Goal: Task Accomplishment & Management: Complete application form

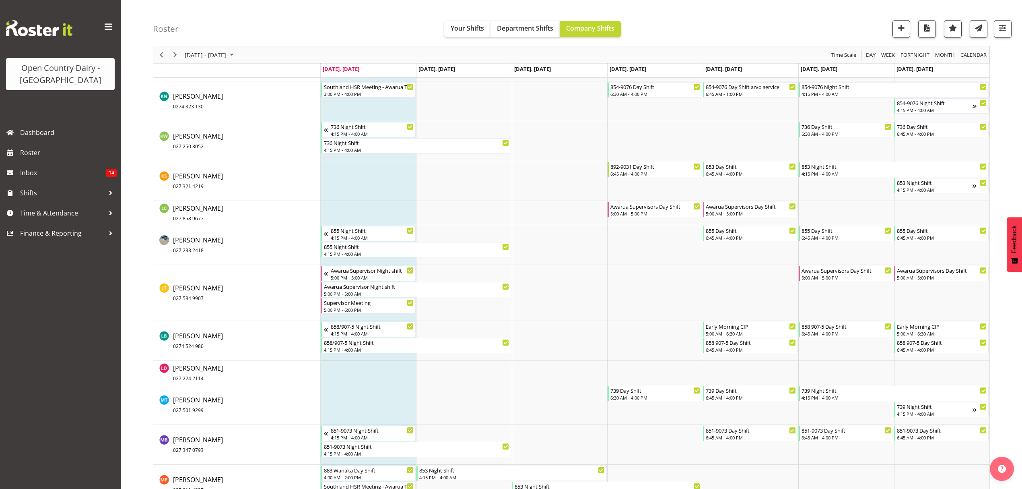
scroll to position [2952, 0]
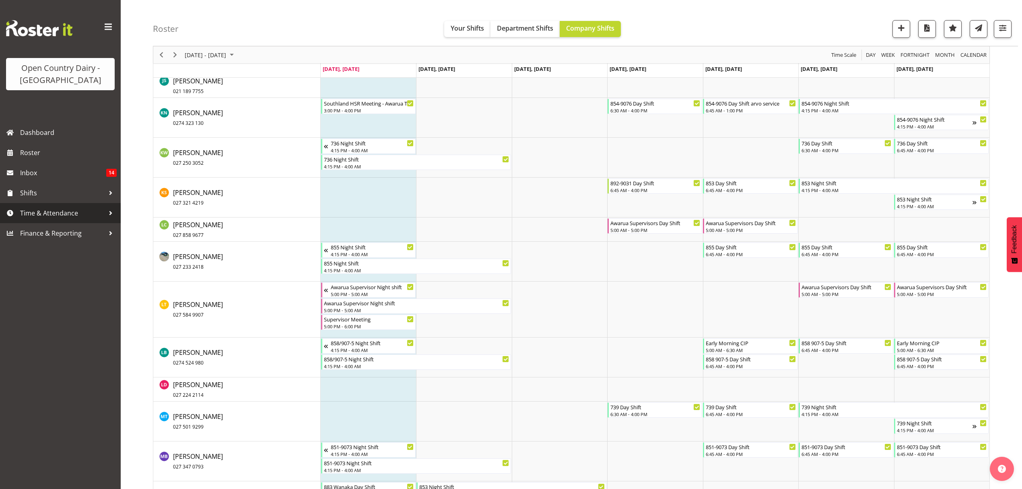
click at [45, 212] on span "Time & Attendance" at bounding box center [62, 213] width 85 height 12
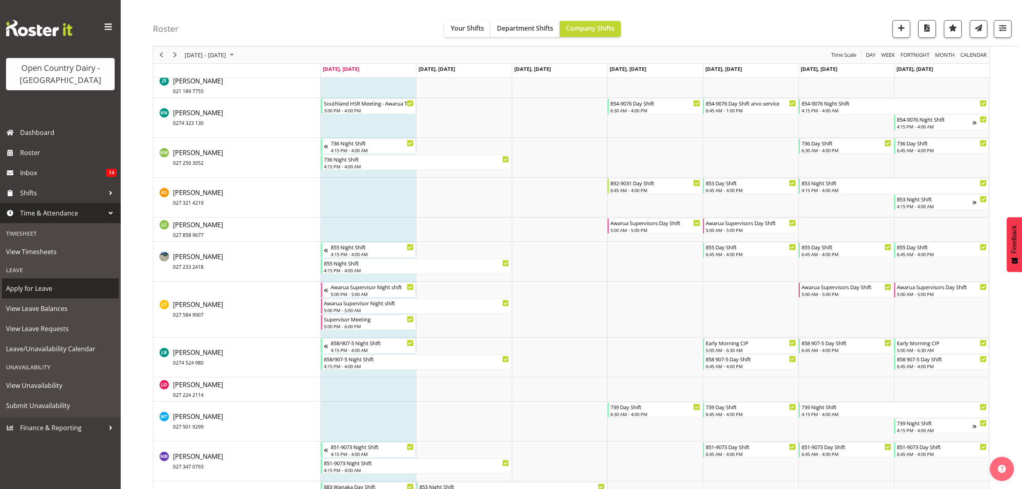
click at [38, 291] on span "Apply for Leave" at bounding box center [60, 288] width 109 height 12
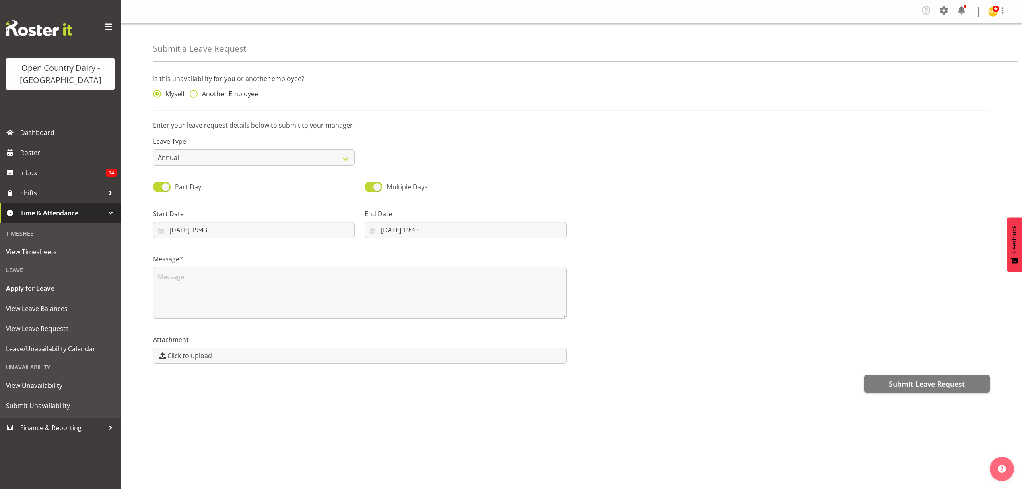
click at [192, 91] on span at bounding box center [194, 94] width 8 height 8
click at [192, 91] on input "Another Employee" at bounding box center [192, 93] width 5 height 5
radio input "true"
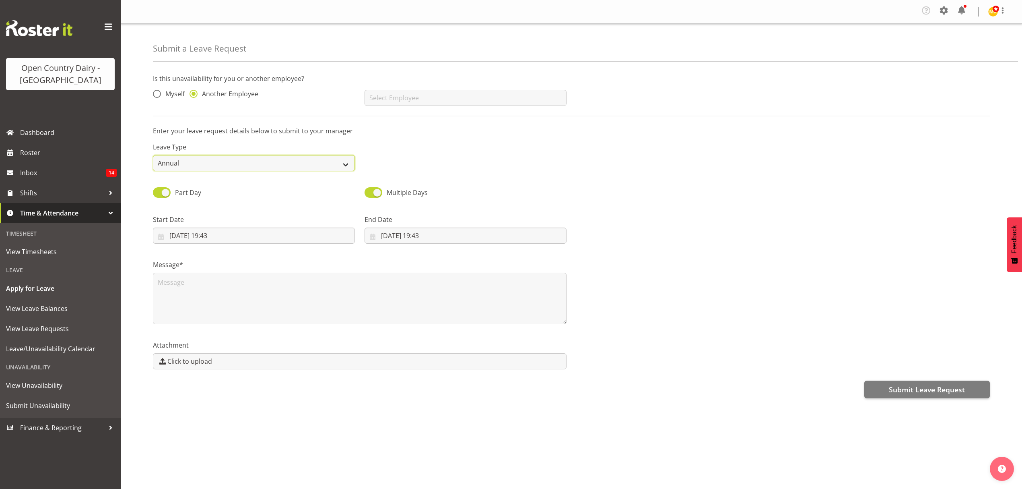
click at [347, 166] on select "Annual Sick Leave Without Pay Bereavement Domestic Violence Parental Jury Servi…" at bounding box center [254, 163] width 202 height 16
select select "Sick"
click at [153, 155] on select "Annual Sick Leave Without Pay Bereavement Domestic Violence Parental Jury Servi…" at bounding box center [254, 163] width 202 height 16
click at [405, 99] on input "text" at bounding box center [466, 98] width 202 height 16
click at [405, 121] on span "[PERSON_NAME]" at bounding box center [396, 118] width 50 height 9
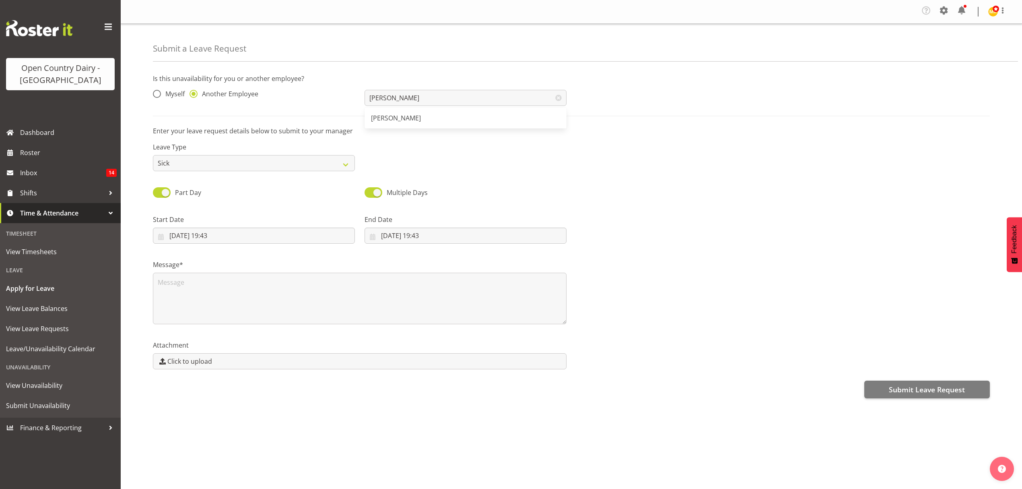
type input "[PERSON_NAME]"
click at [195, 237] on input "08/09/2025, 19:43" at bounding box center [254, 235] width 202 height 16
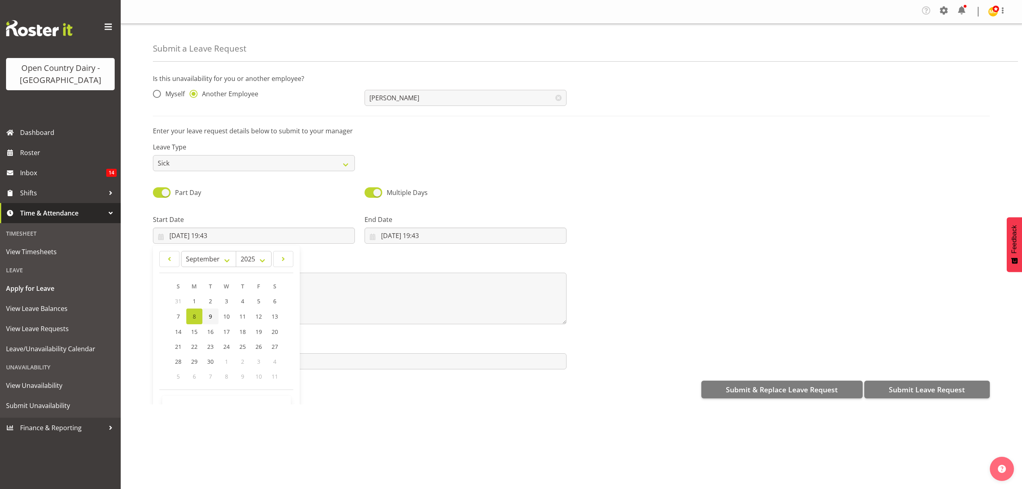
click at [211, 319] on span "9" at bounding box center [210, 316] width 3 height 8
type input "09/09/2025, 19:43"
click at [406, 232] on input "08/09/2025, 19:43" at bounding box center [466, 235] width 202 height 16
click at [453, 315] on span "11" at bounding box center [454, 316] width 6 height 8
type input "11/09/2025, 19:43"
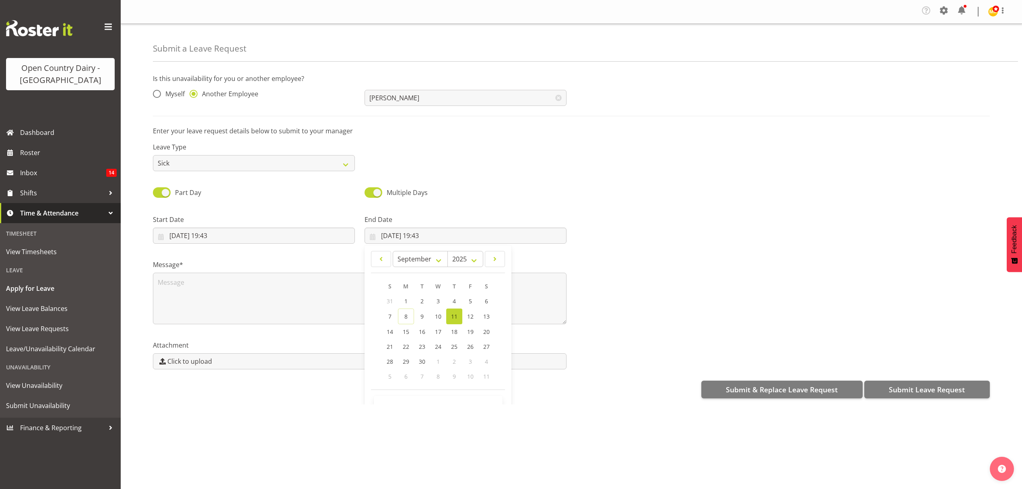
scroll to position [23, 0]
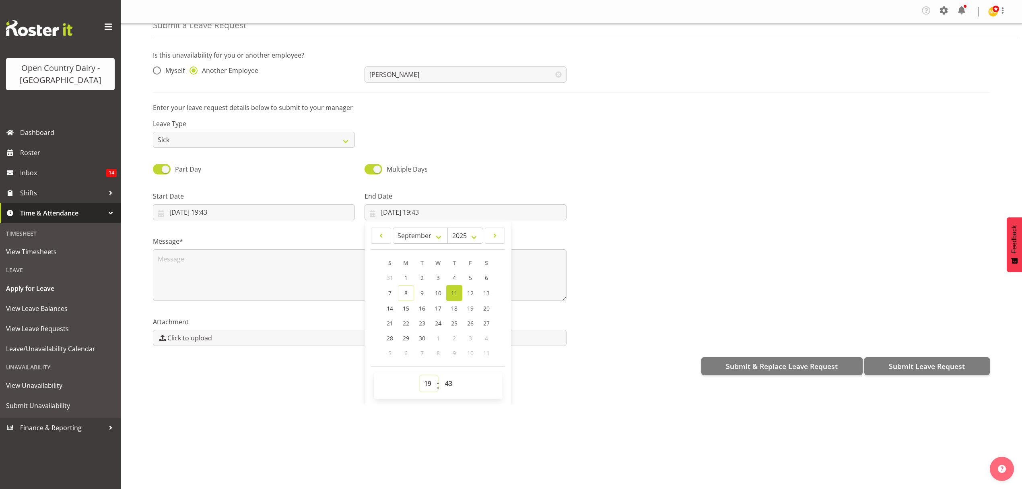
click at [427, 385] on select "00 01 02 03 04 05 06 07 08 09 10 11 12 13 14 15 16 17 18 19 20 21 22 23" at bounding box center [429, 383] width 18 height 16
select select "16"
click at [420, 376] on select "00 01 02 03 04 05 06 07 08 09 10 11 12 13 14 15 16 17 18 19 20 21 22 23" at bounding box center [429, 383] width 18 height 16
type input "11/09/2025, 16:43"
click at [448, 382] on select "00 01 02 03 04 05 06 07 08 09 10 11 12 13 14 15 16 17 18 19 20 21 22 23 24 25 2…" at bounding box center [450, 383] width 18 height 16
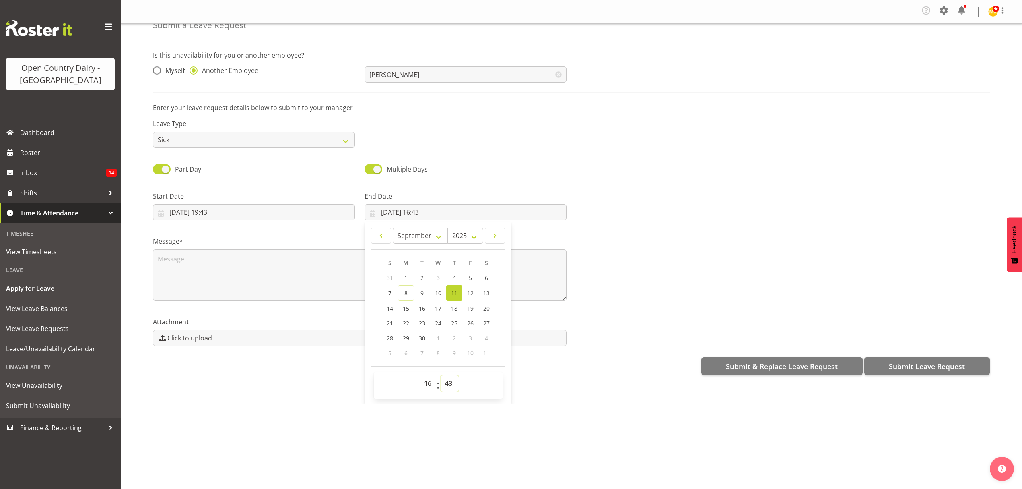
select select "30"
click at [441, 376] on select "00 01 02 03 04 05 06 07 08 09 10 11 12 13 14 15 16 17 18 19 20 21 22 23 24 25 2…" at bounding box center [450, 383] width 18 height 16
type input "11/09/2025, 16:30"
click at [218, 213] on input "09/09/2025, 19:43" at bounding box center [254, 212] width 202 height 16
click at [214, 385] on select "00 01 02 03 04 05 06 07 08 09 10 11 12 13 14 15 16 17 18 19 20 21 22 23" at bounding box center [217, 383] width 18 height 16
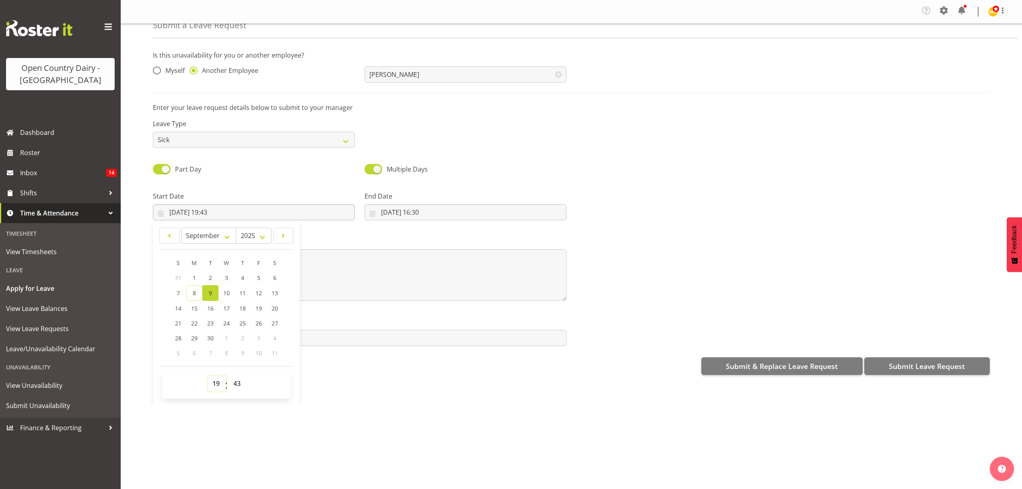
select select "6"
click at [208, 376] on select "00 01 02 03 04 05 06 07 08 09 10 11 12 13 14 15 16 17 18 19 20 21 22 23" at bounding box center [217, 383] width 18 height 16
type input "09/09/2025, 06:43"
click at [240, 385] on select "00 01 02 03 04 05 06 07 08 09 10 11 12 13 14 15 16 17 18 19 20 21 22 23 24 25 2…" at bounding box center [238, 383] width 18 height 16
select select "30"
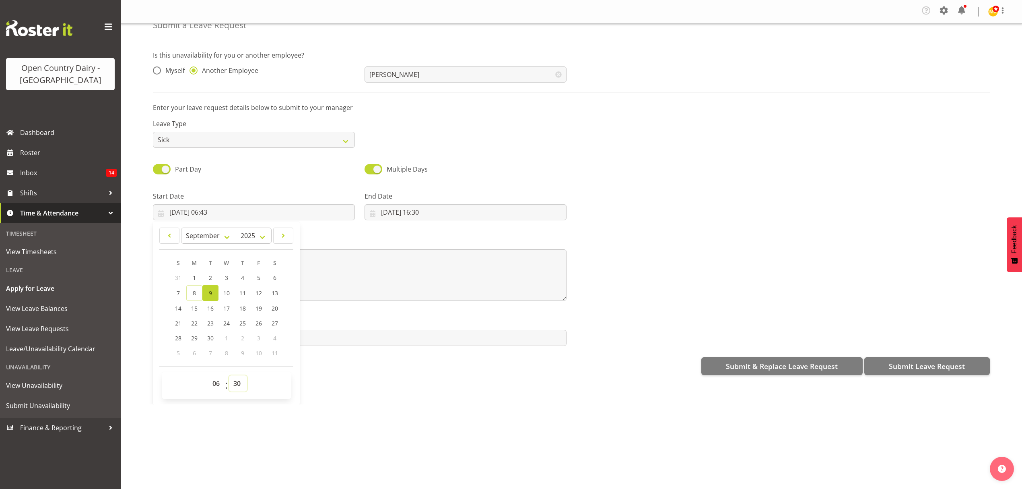
click at [229, 376] on select "00 01 02 03 04 05 06 07 08 09 10 11 12 13 14 15 16 17 18 19 20 21 22 23 24 25 2…" at bounding box center [238, 383] width 18 height 16
type input "09/09/2025, 06:30"
click at [343, 268] on textarea at bounding box center [360, 275] width 414 height 52
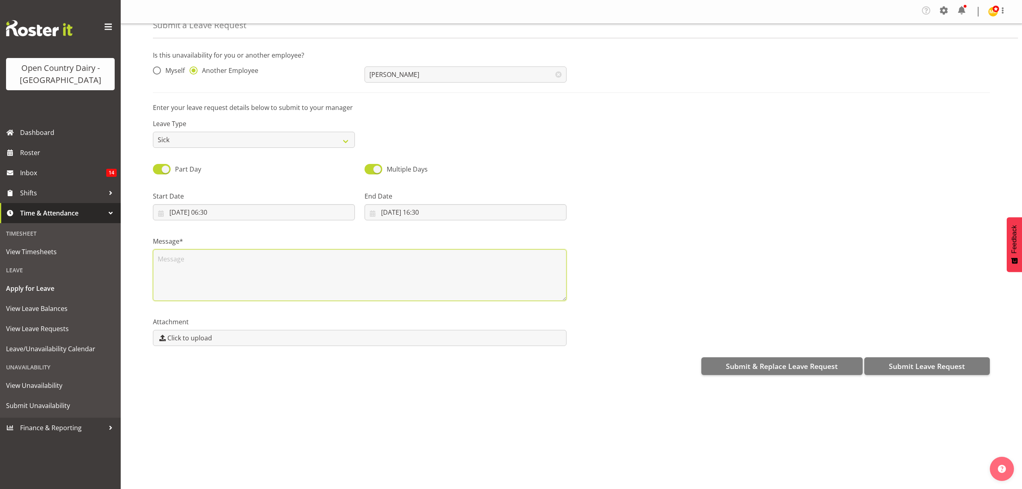
scroll to position [0, 0]
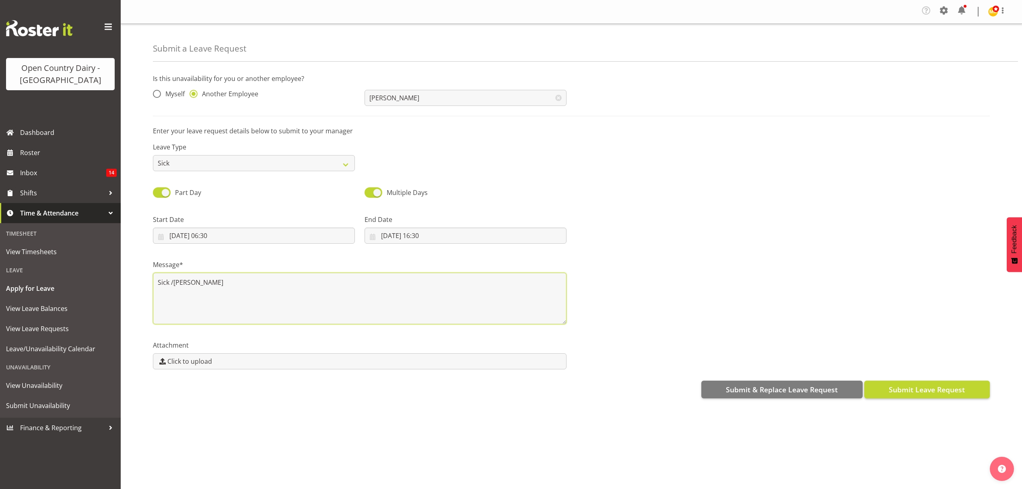
type textarea "Sick /Tim"
click at [926, 387] on span "Submit Leave Request" at bounding box center [927, 389] width 76 height 10
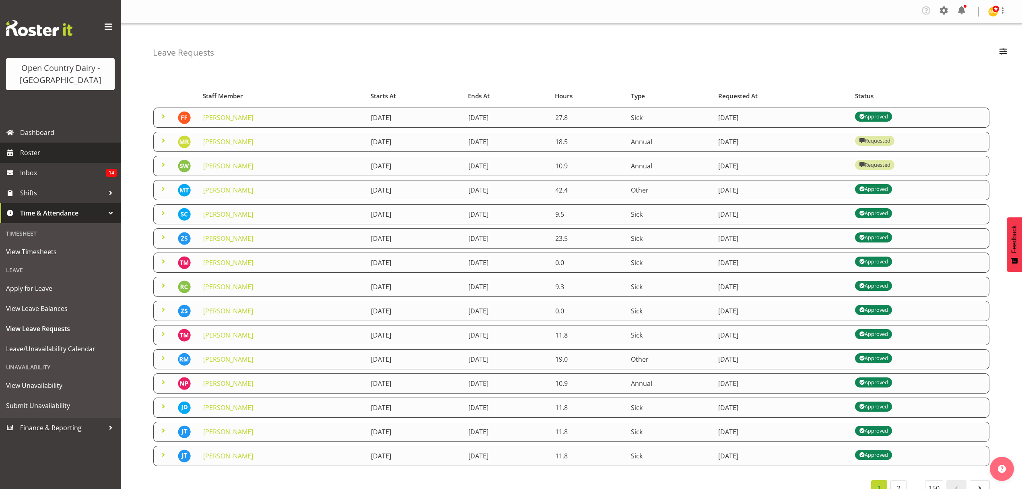
click at [36, 151] on span "Roster" at bounding box center [68, 153] width 97 height 12
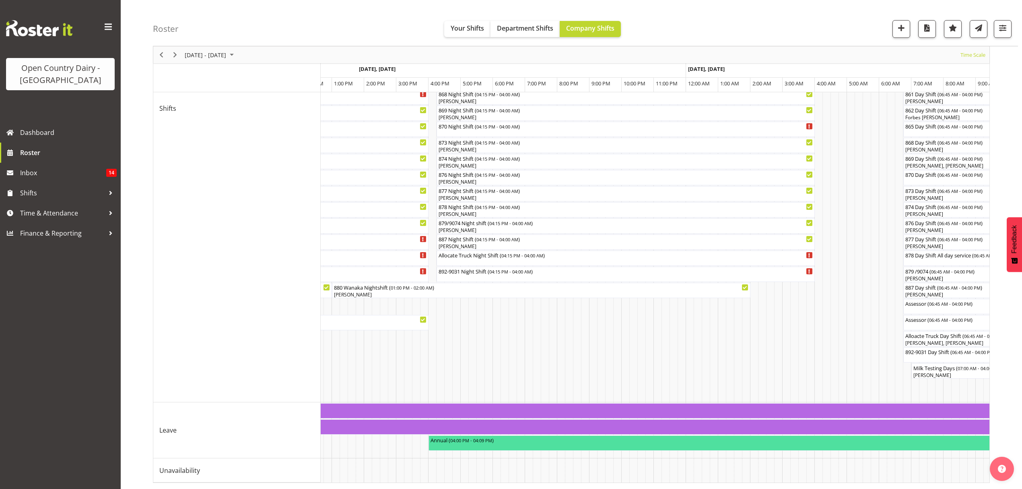
scroll to position [0, 1216]
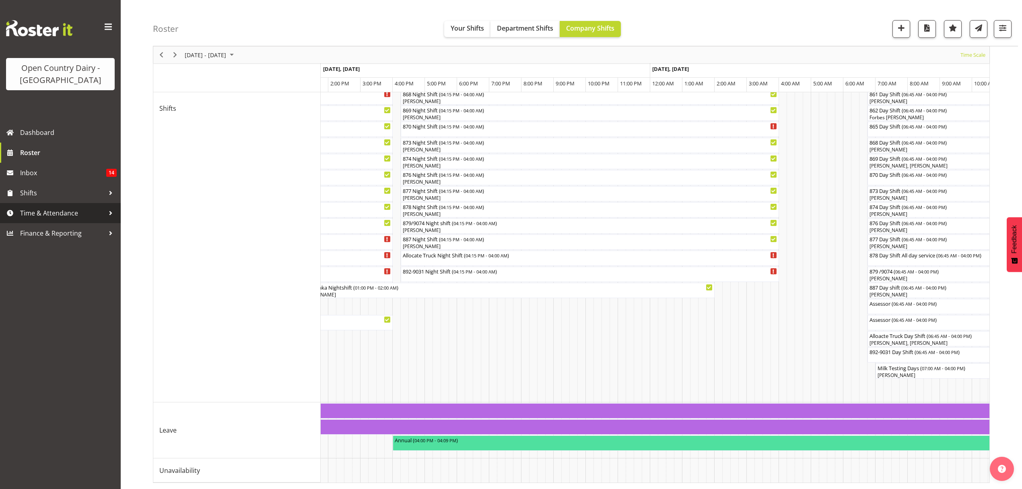
click at [40, 213] on span "Time & Attendance" at bounding box center [62, 213] width 85 height 12
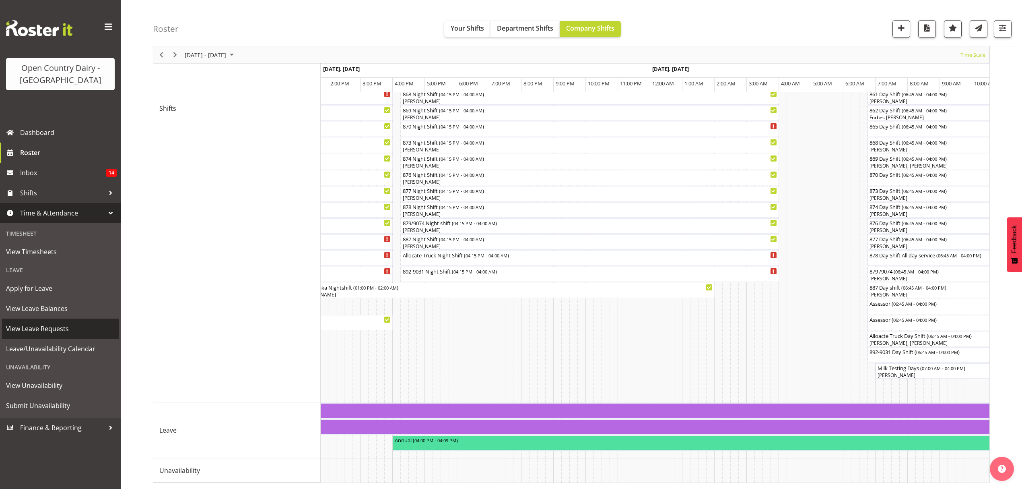
click at [39, 325] on span "View Leave Requests" at bounding box center [60, 328] width 109 height 12
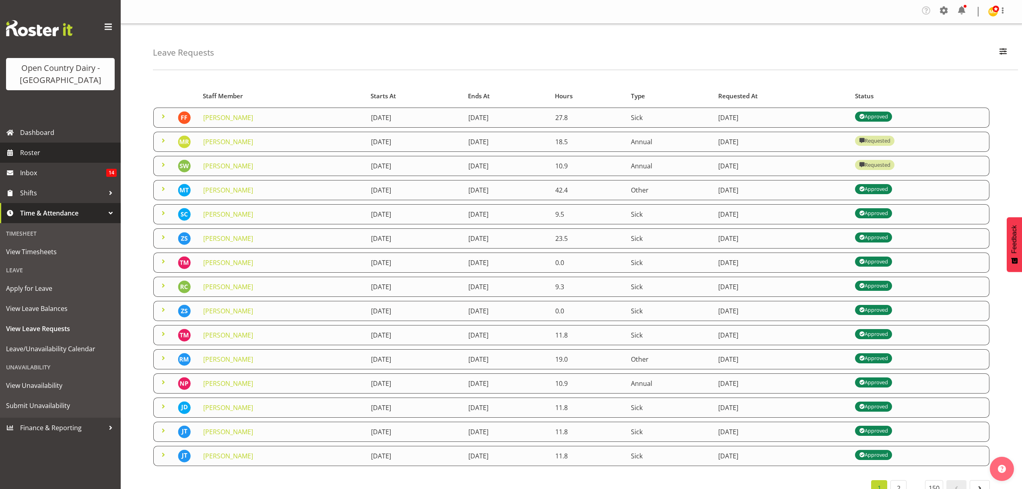
click at [34, 150] on span "Roster" at bounding box center [68, 153] width 97 height 12
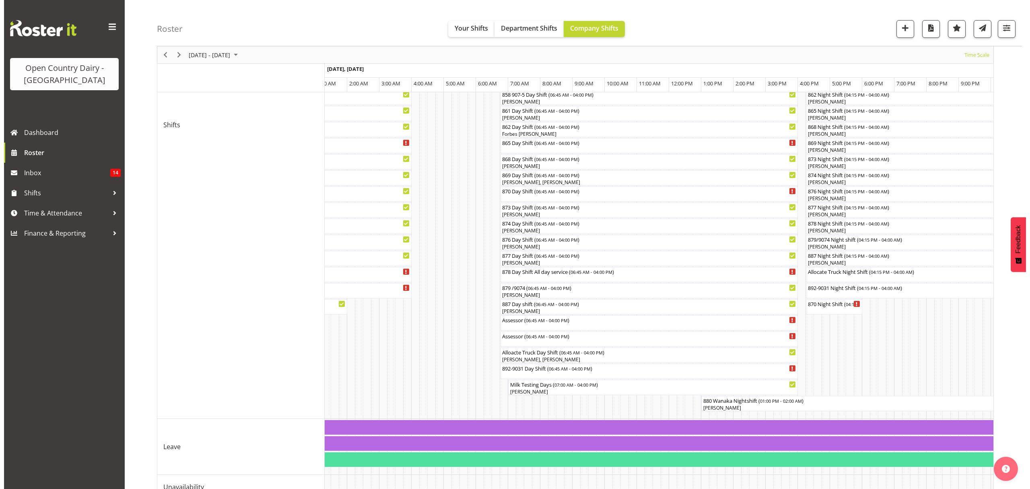
scroll to position [324, 0]
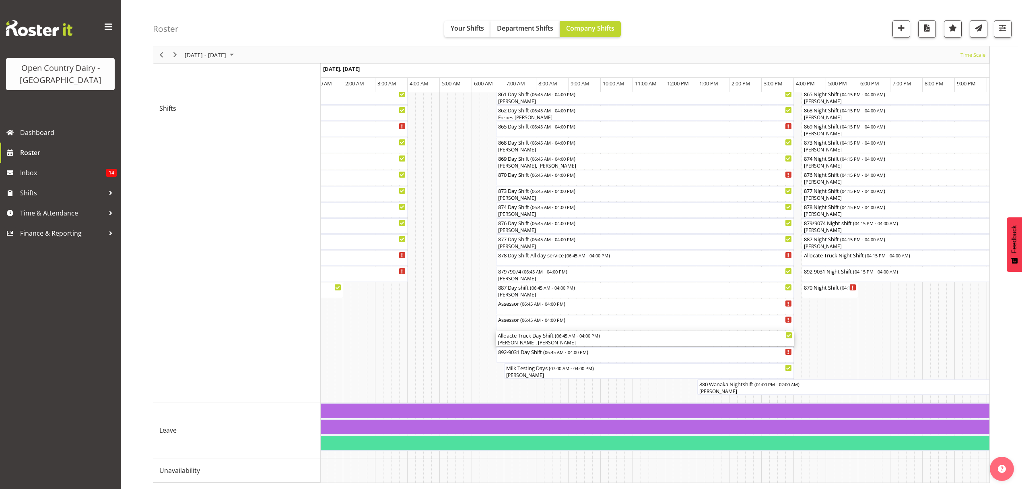
click at [522, 339] on div "[PERSON_NAME], [PERSON_NAME]" at bounding box center [645, 342] width 295 height 7
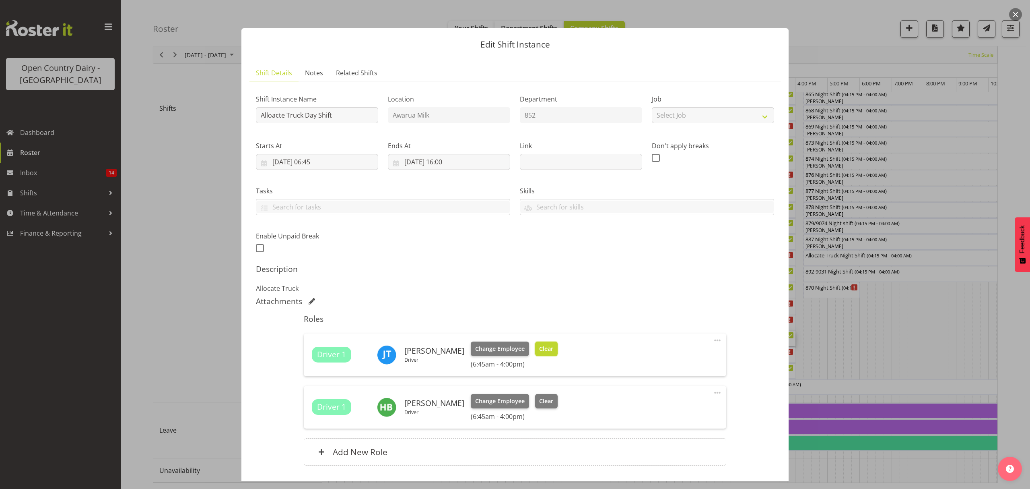
click at [541, 348] on span "Clear" at bounding box center [546, 348] width 14 height 9
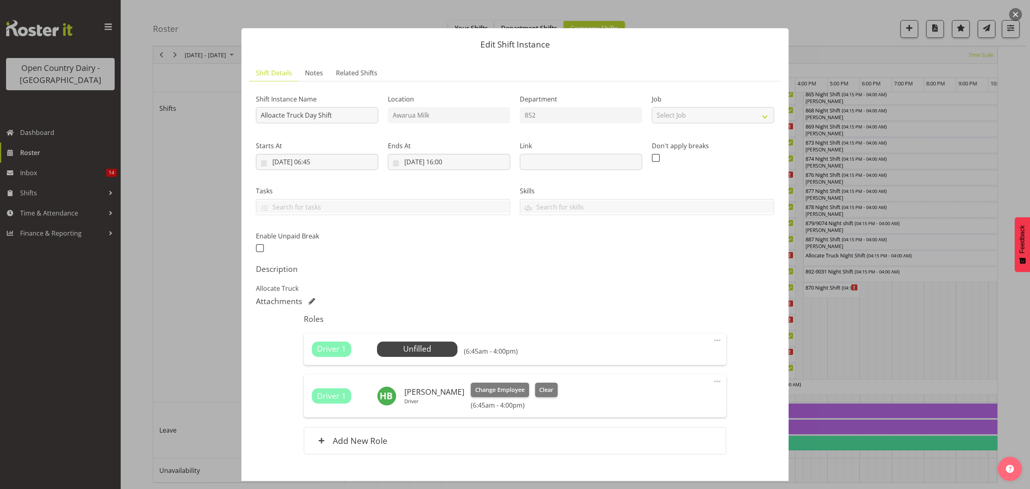
scroll to position [45, 0]
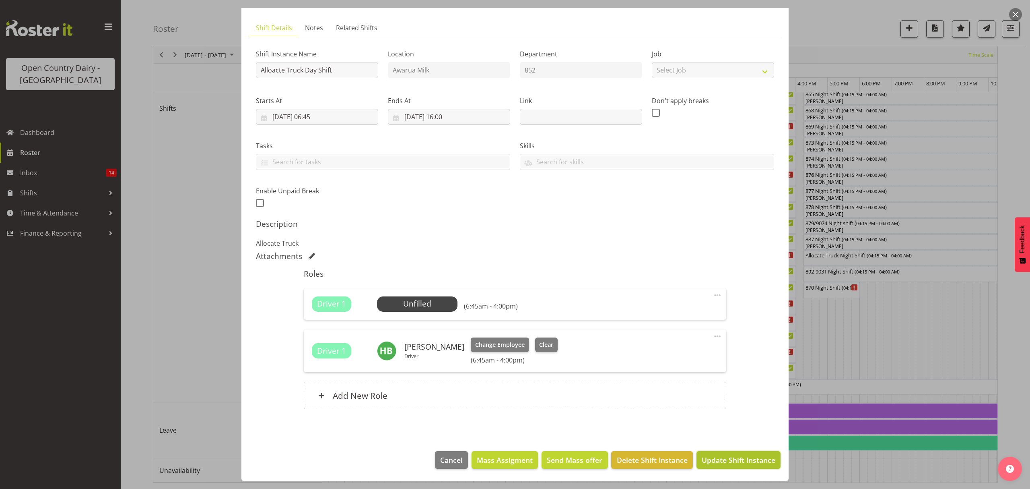
click at [733, 459] on span "Update Shift Instance" at bounding box center [739, 459] width 74 height 10
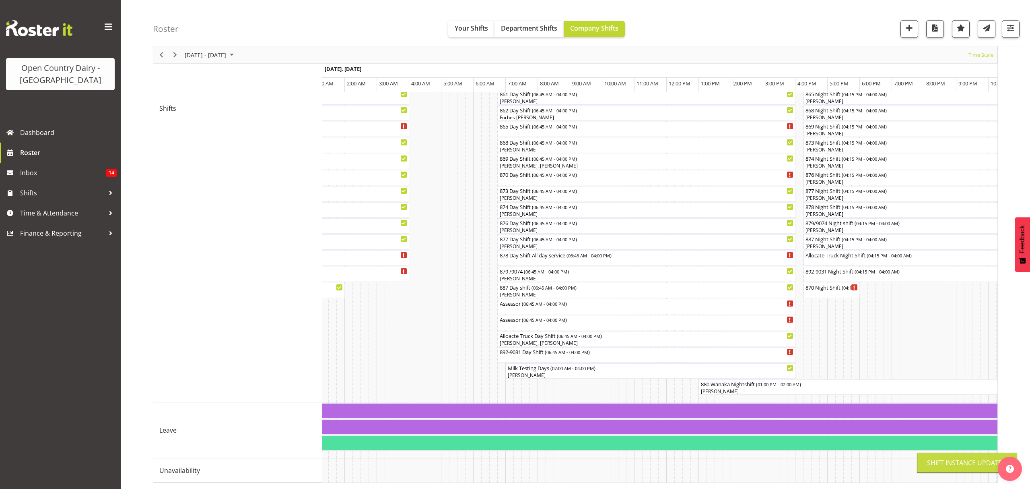
scroll to position [0, 0]
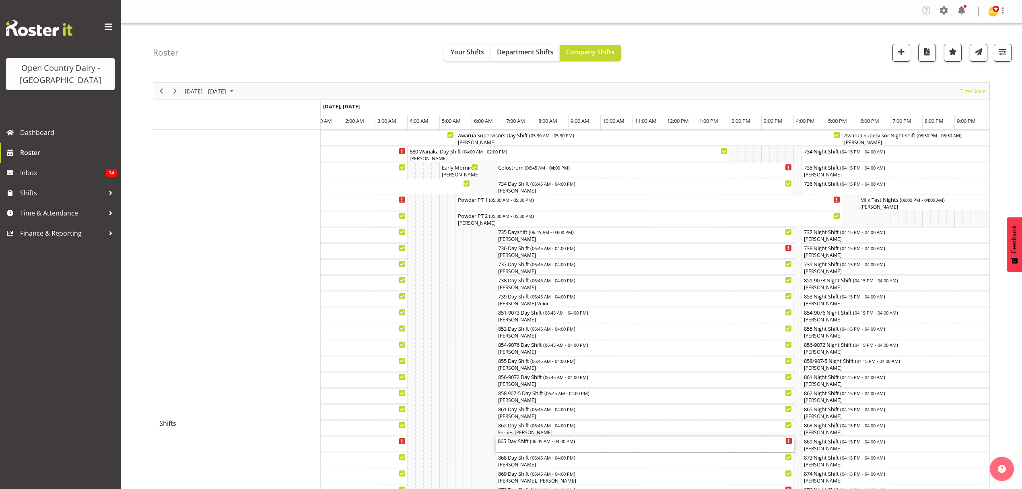
click at [513, 443] on div "865 Day Shift ( 06:45 AM - 04:00 PM )" at bounding box center [645, 440] width 295 height 8
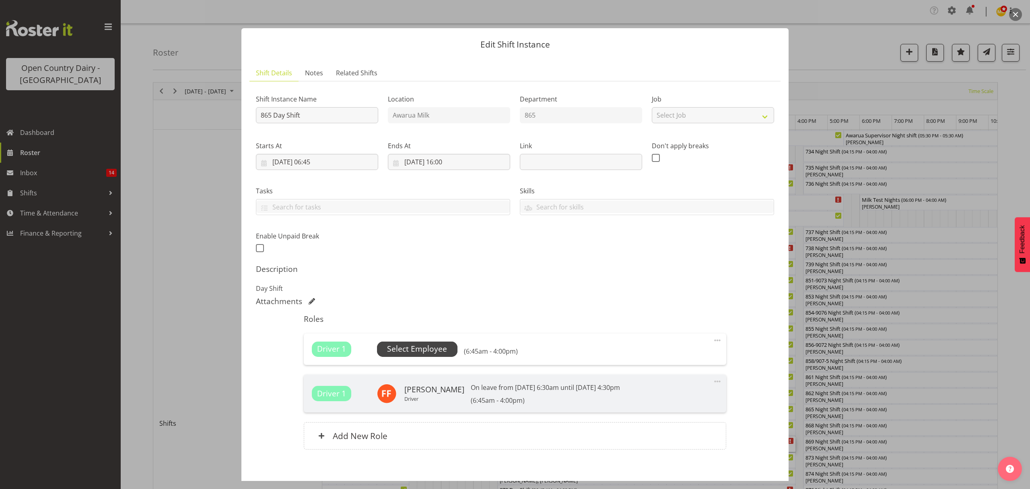
click at [431, 343] on span "Select Employee" at bounding box center [417, 349] width 60 height 12
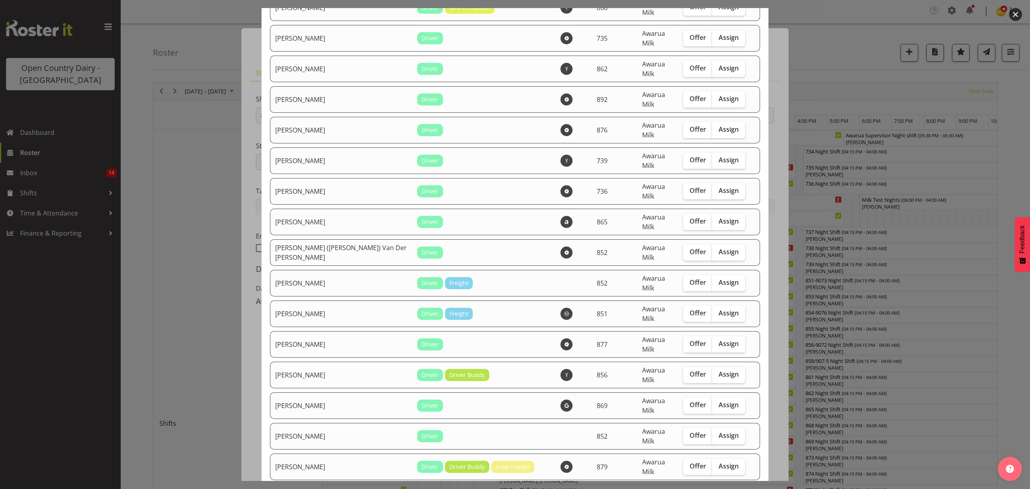
scroll to position [537, 0]
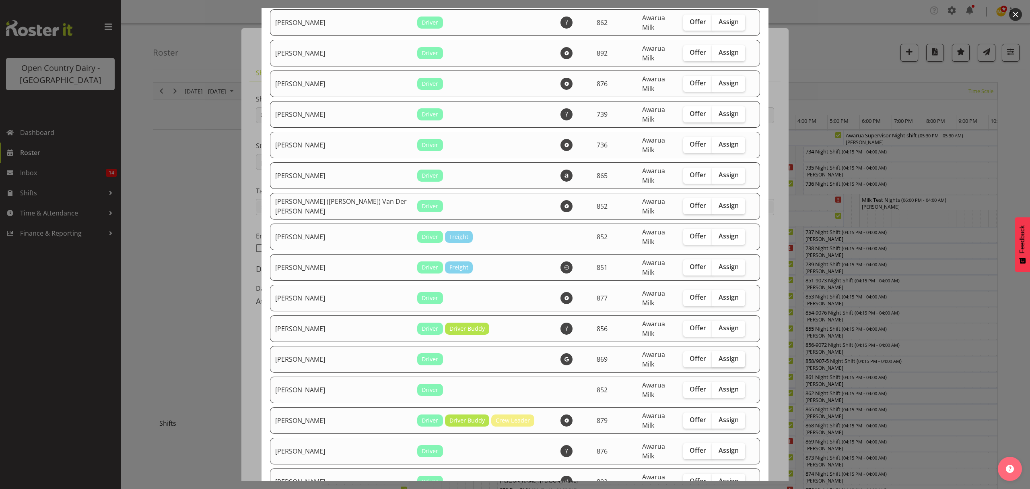
click at [719, 354] on span "Assign" at bounding box center [729, 358] width 20 height 8
click at [712, 356] on input "Assign" at bounding box center [714, 358] width 5 height 5
checkbox input "true"
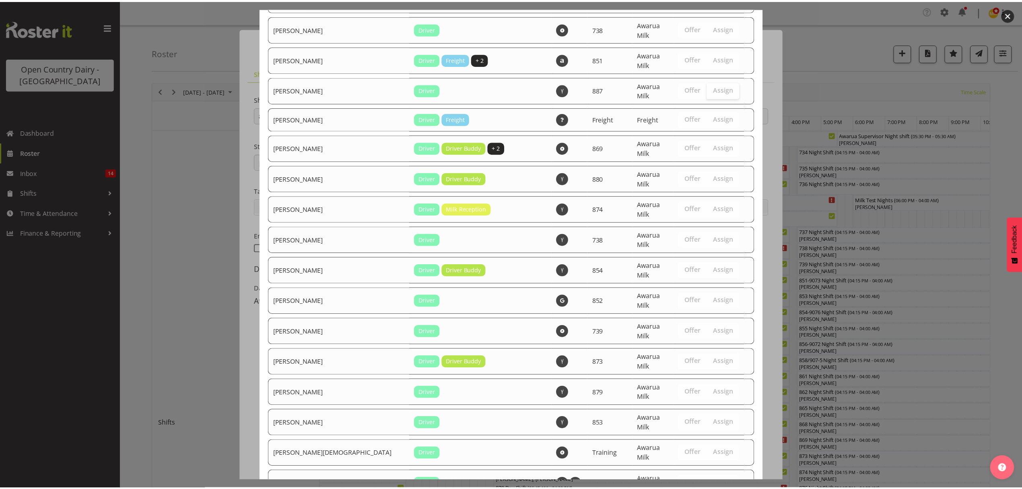
scroll to position [1253, 0]
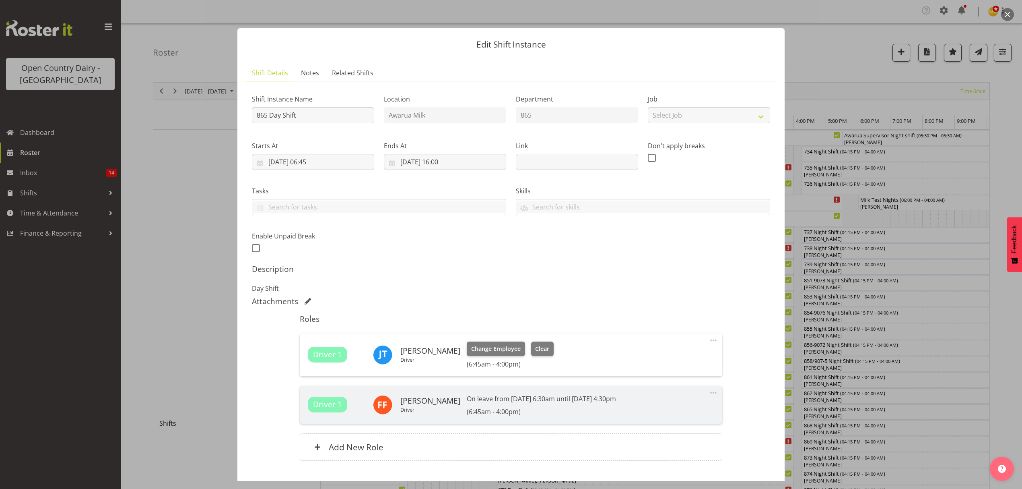
scroll to position [52, 0]
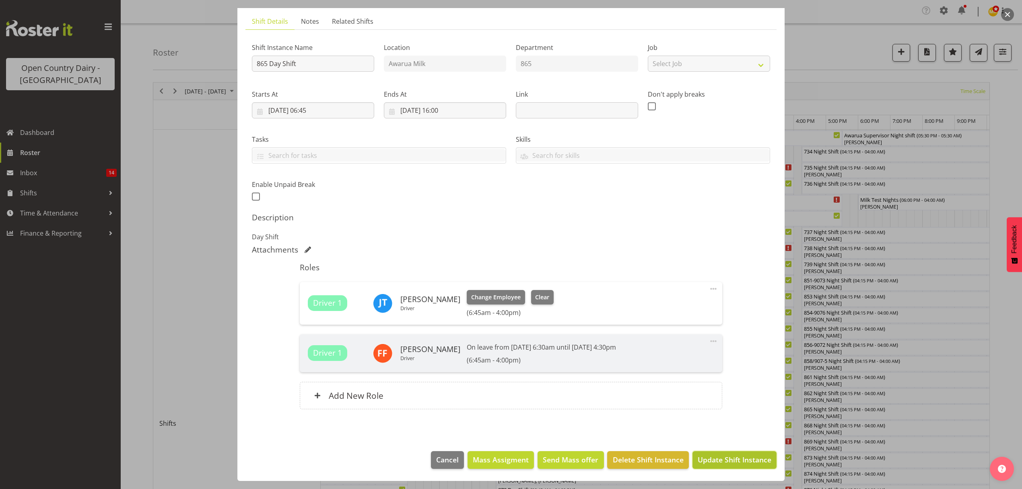
click at [717, 456] on span "Update Shift Instance" at bounding box center [735, 459] width 74 height 10
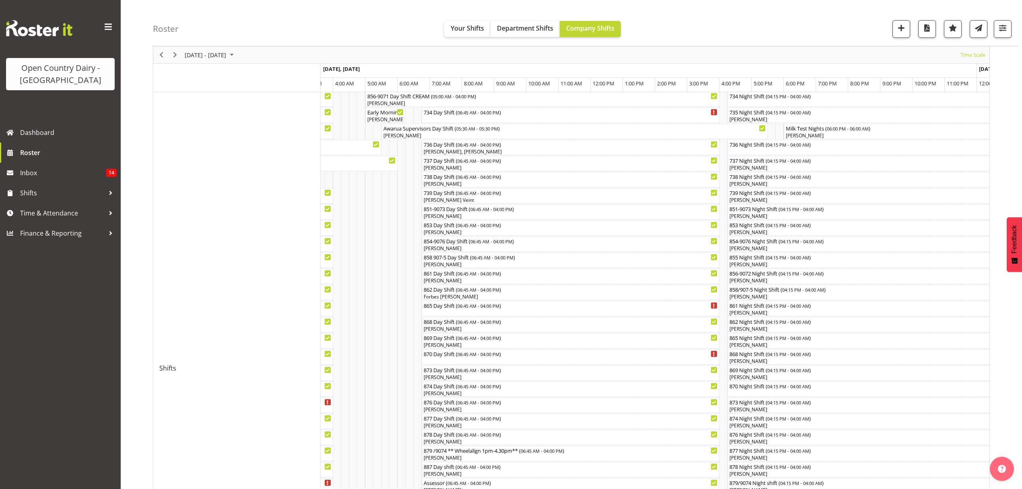
scroll to position [0, 0]
